Goal: Information Seeking & Learning: Learn about a topic

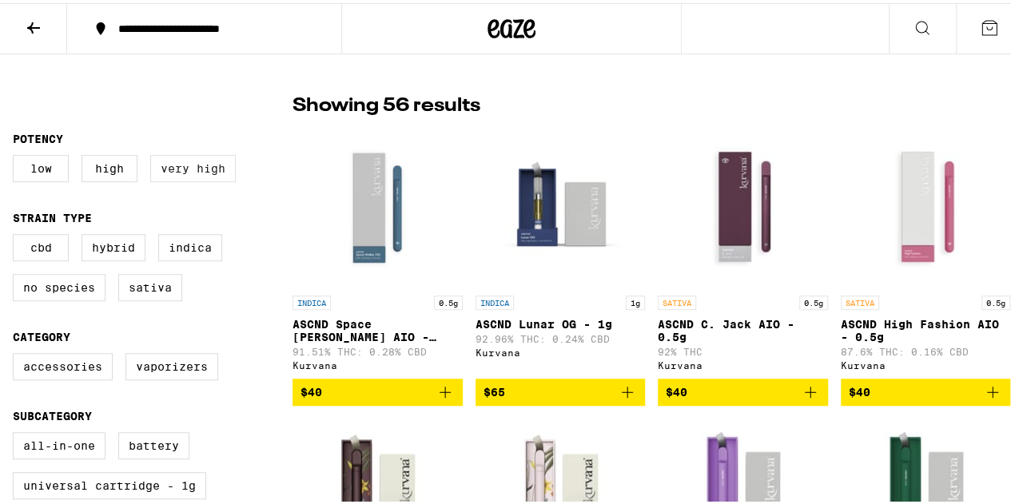
click at [181, 173] on label "Very High" at bounding box center [192, 165] width 85 height 27
click at [17, 155] on input "Very High" at bounding box center [16, 154] width 1 height 1
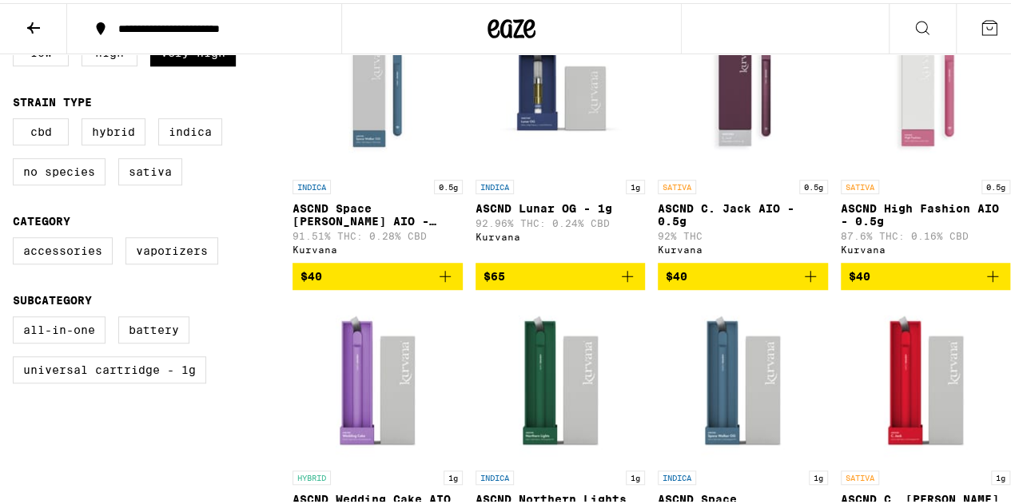
scroll to position [509, 0]
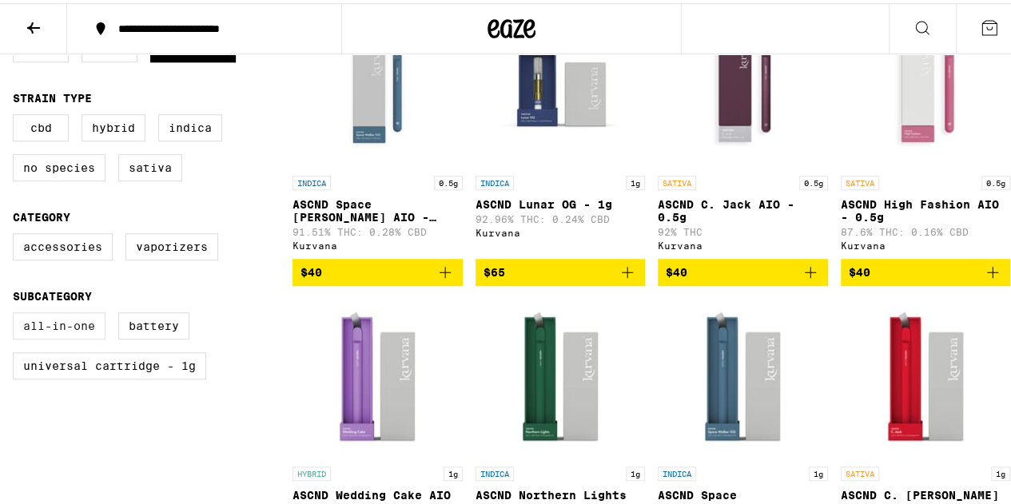
click at [72, 336] on label "All-In-One" at bounding box center [59, 322] width 93 height 27
click at [17, 312] on input "All-In-One" at bounding box center [16, 312] width 1 height 1
checkbox input "true"
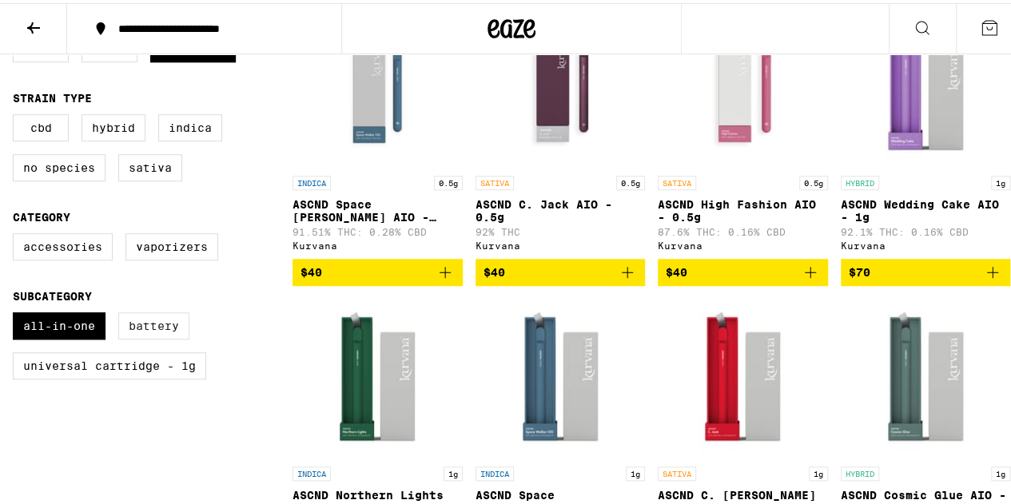
click at [161, 336] on label "Battery" at bounding box center [153, 322] width 71 height 27
click at [17, 312] on input "Battery" at bounding box center [16, 312] width 1 height 1
checkbox input "true"
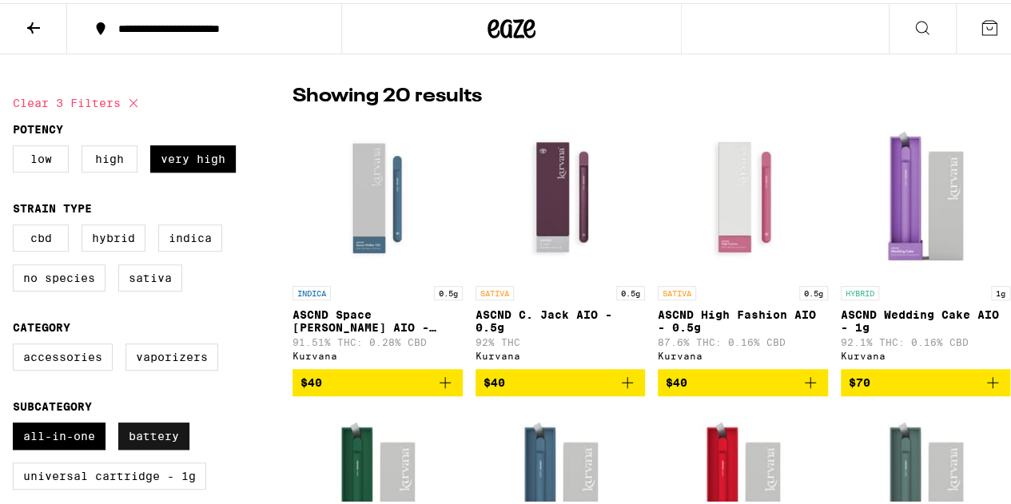
scroll to position [425, 0]
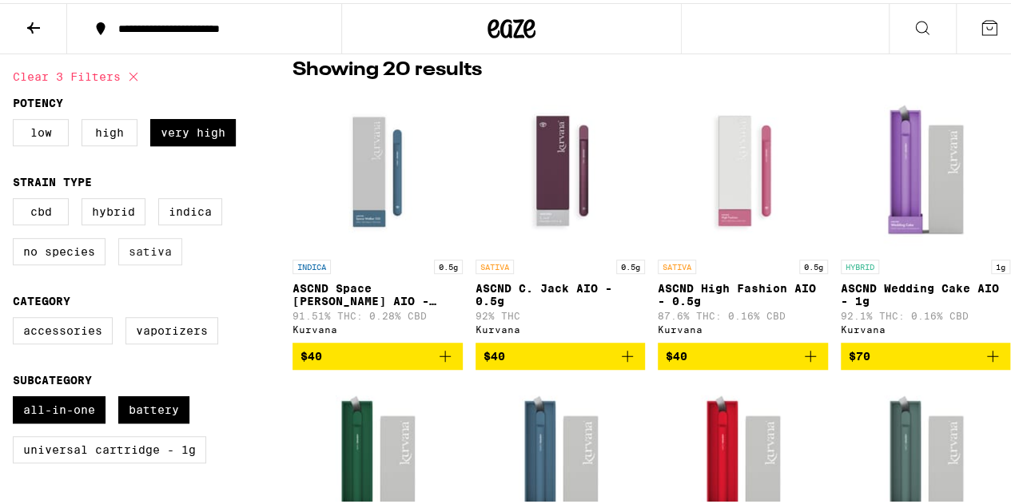
click at [153, 262] on label "Sativa" at bounding box center [150, 248] width 64 height 27
click at [17, 198] on input "Sativa" at bounding box center [16, 197] width 1 height 1
checkbox input "true"
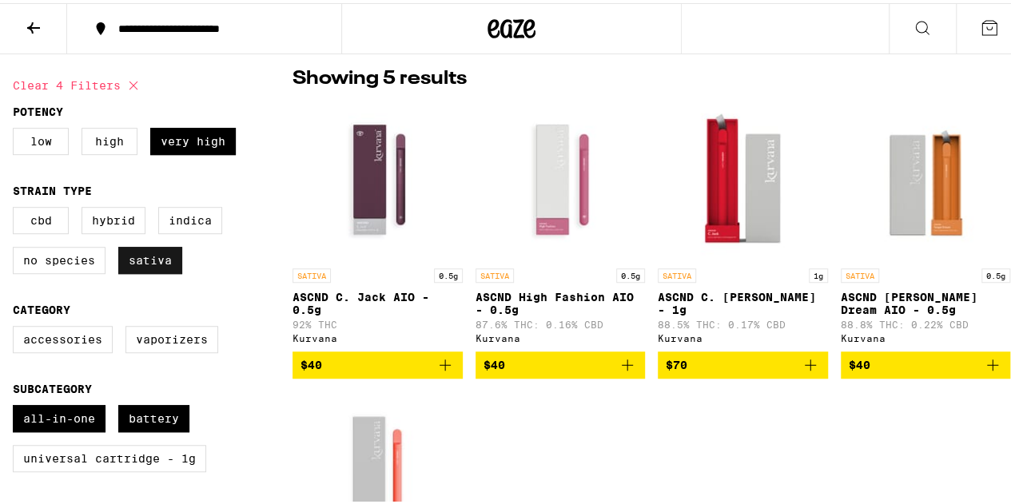
scroll to position [412, 0]
